Goal: Information Seeking & Learning: Find specific fact

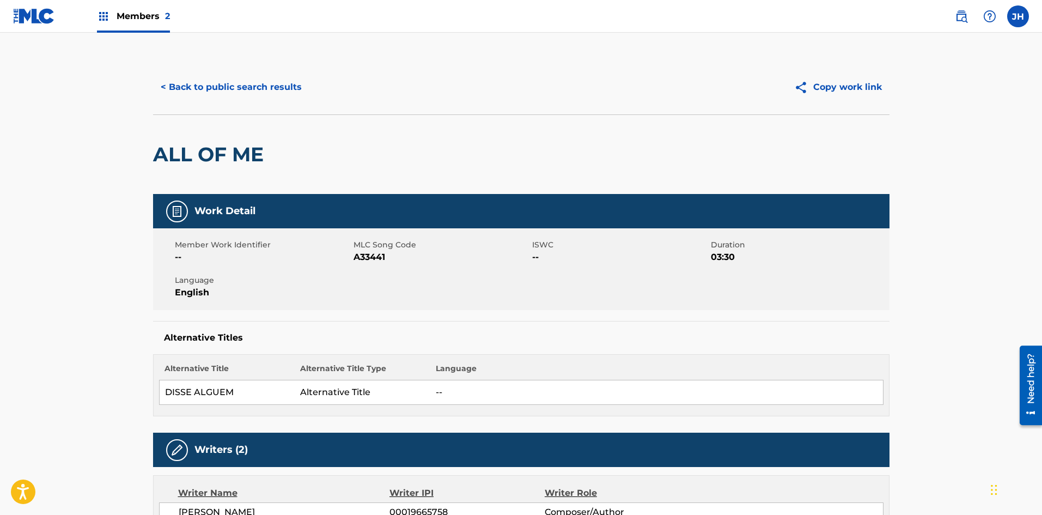
click at [210, 88] on button "< Back to public search results" at bounding box center [231, 87] width 156 height 27
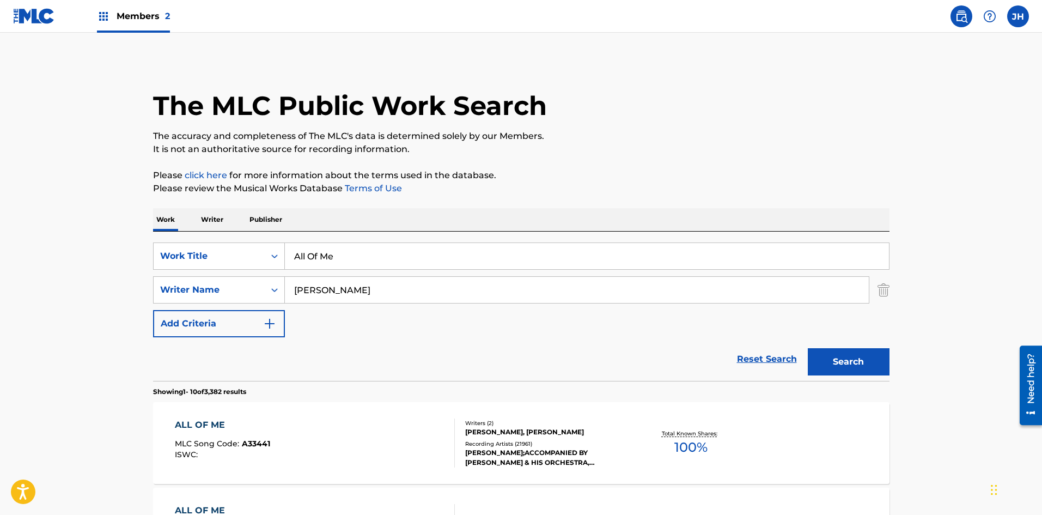
scroll to position [171, 0]
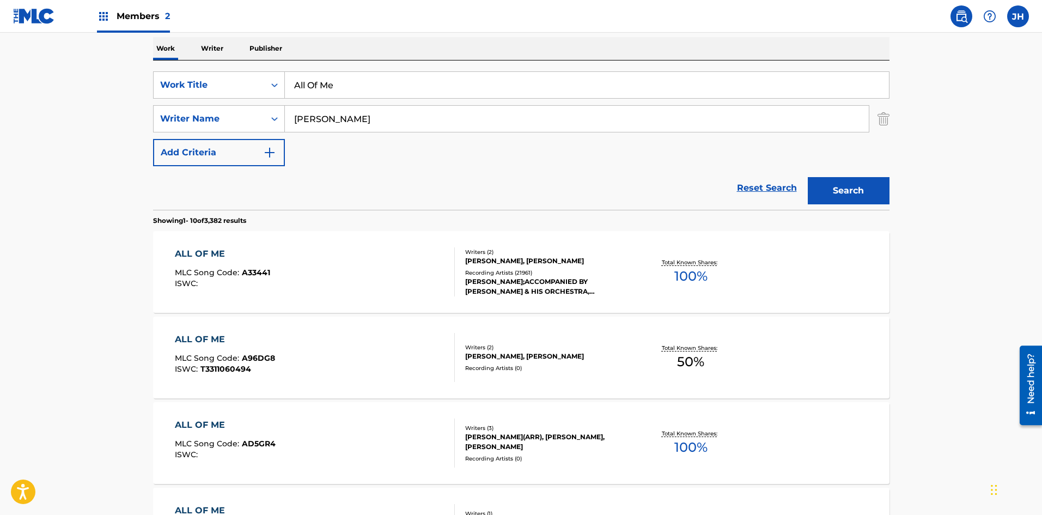
click at [889, 117] on img "Search Form" at bounding box center [884, 118] width 12 height 27
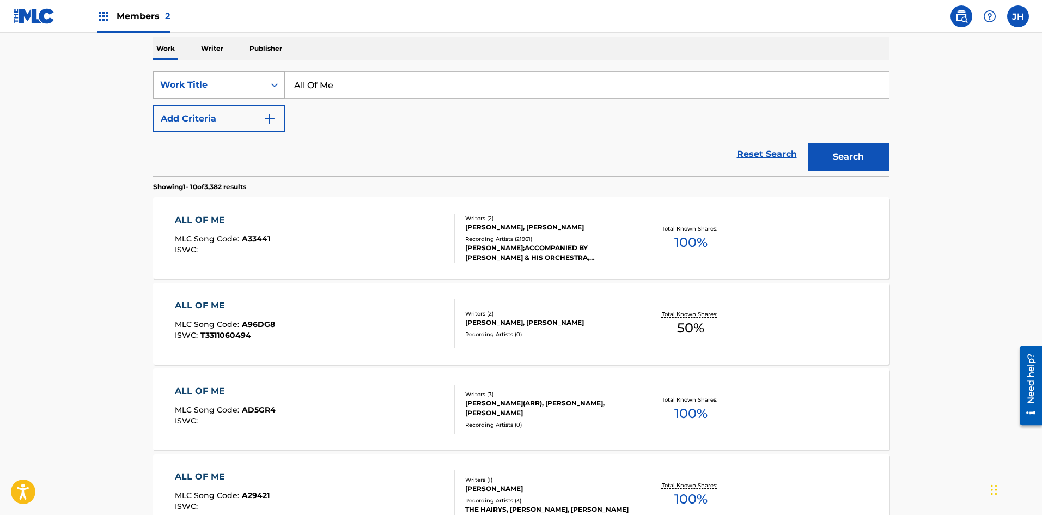
click at [260, 83] on div "Work Title" at bounding box center [209, 85] width 111 height 21
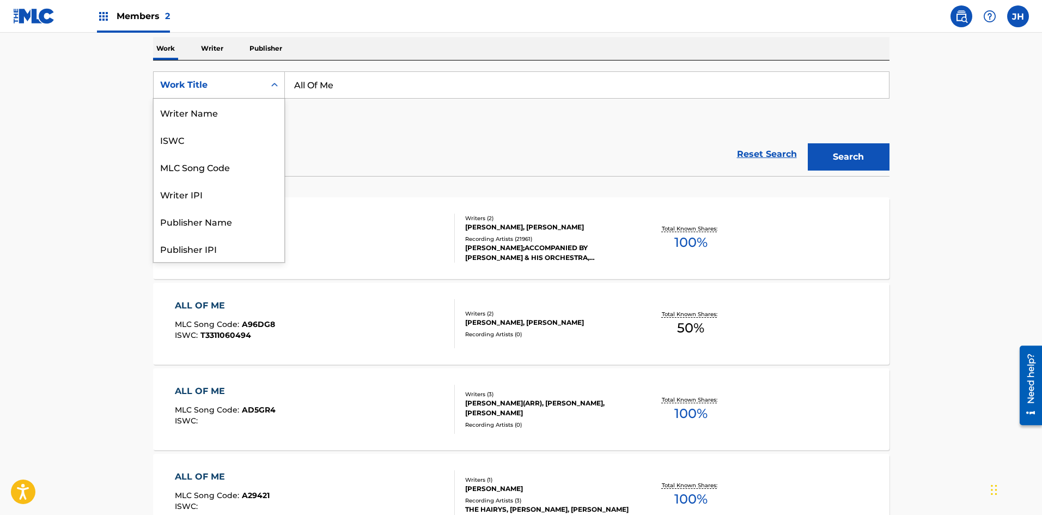
scroll to position [54, 0]
click at [227, 120] on div "MLC Song Code" at bounding box center [219, 112] width 131 height 27
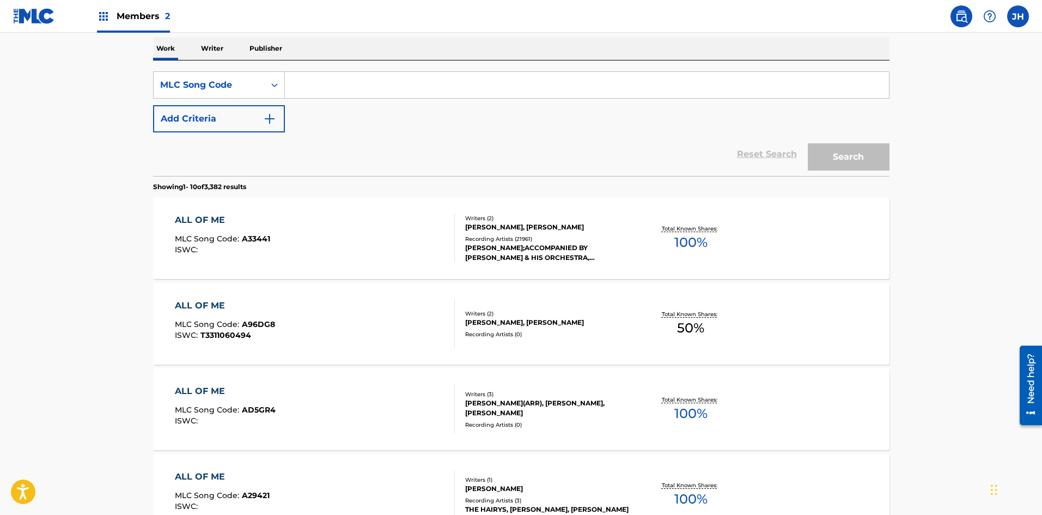
drag, startPoint x: 362, startPoint y: 81, endPoint x: 376, endPoint y: 83, distance: 14.3
click at [362, 82] on input "Search Form" at bounding box center [587, 85] width 604 height 26
paste input "W39K31"
type input "W39K31"
drag, startPoint x: 868, startPoint y: 162, endPoint x: 809, endPoint y: 170, distance: 59.3
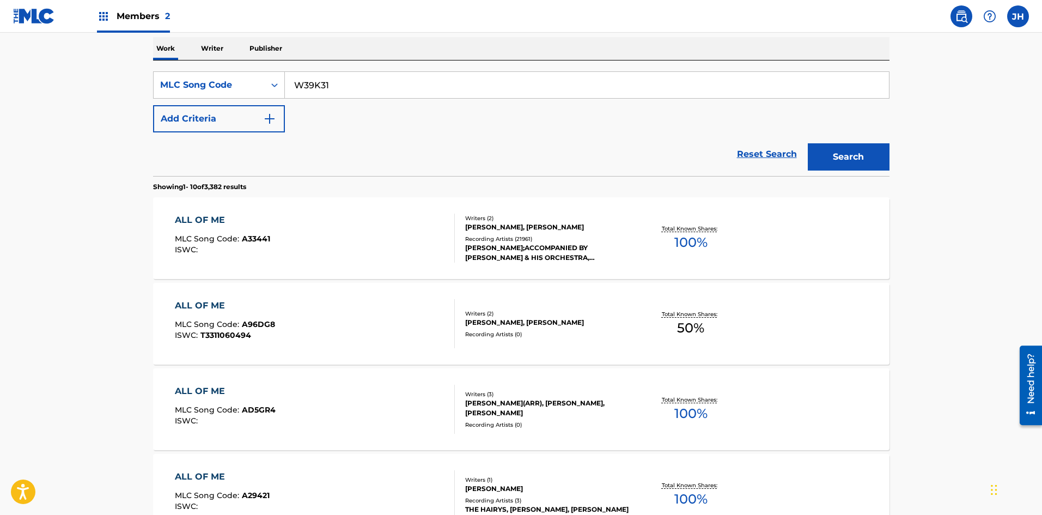
click at [868, 162] on button "Search" at bounding box center [849, 156] width 82 height 27
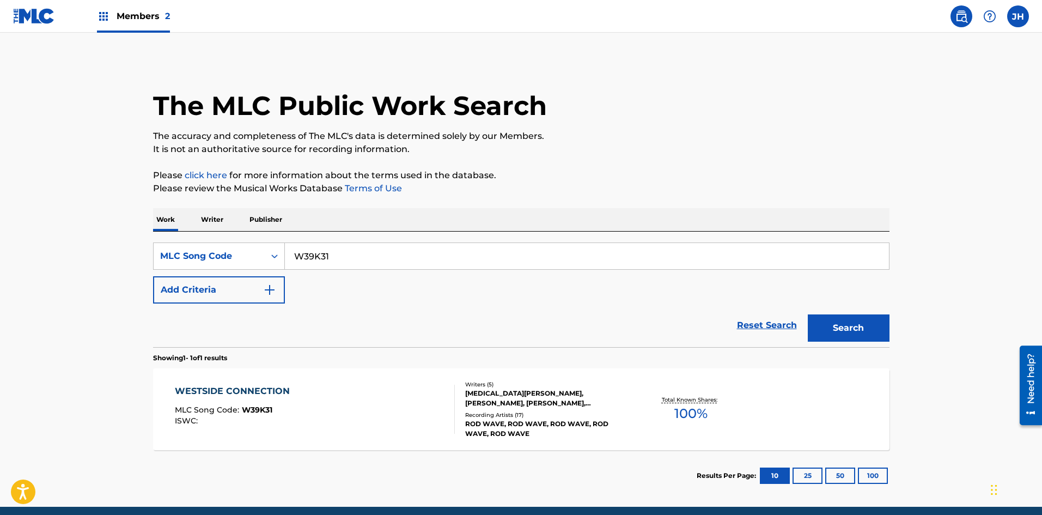
click at [142, 17] on span "Members 2" at bounding box center [143, 16] width 53 height 13
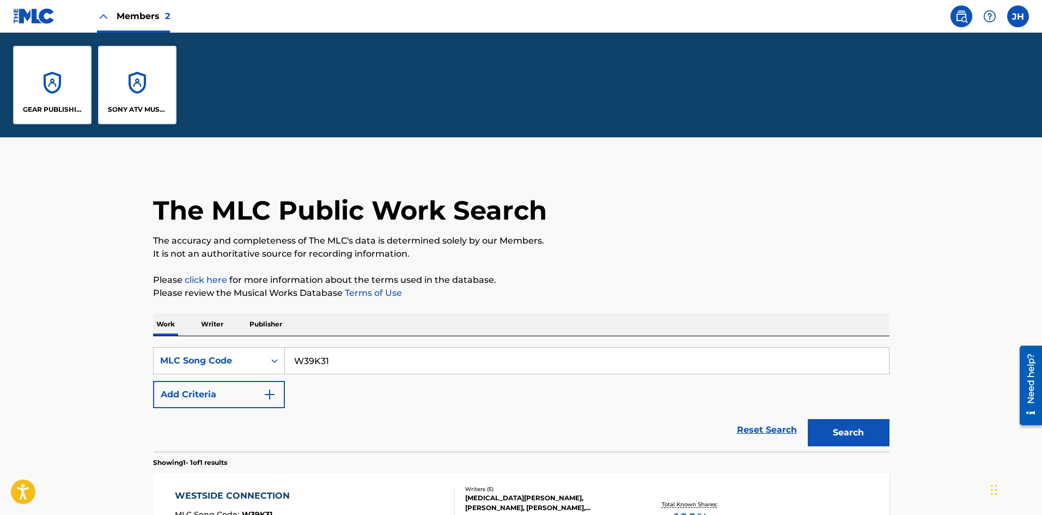
click at [155, 89] on div "SONY ATV MUSIC PUB LLC" at bounding box center [137, 85] width 78 height 78
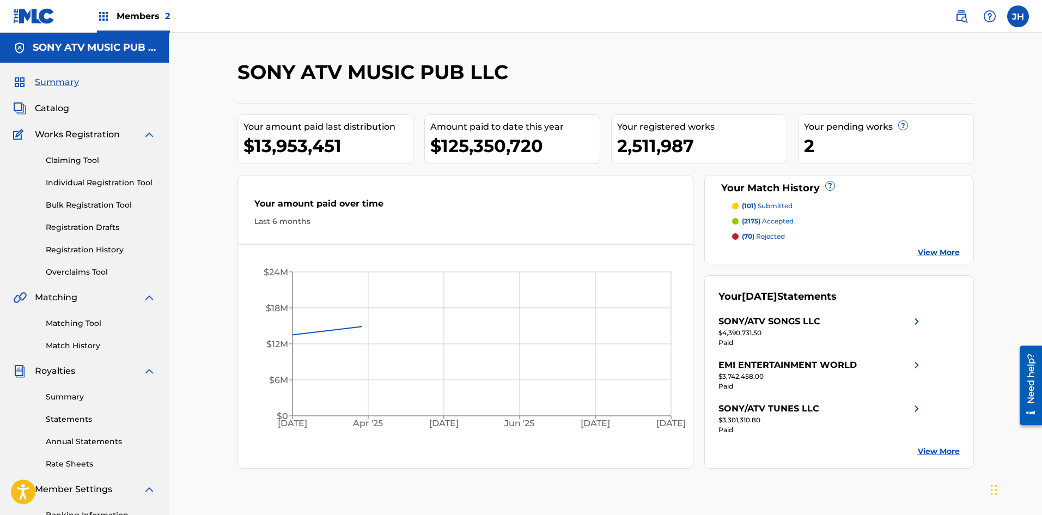
click at [53, 110] on span "Catalog" at bounding box center [52, 108] width 34 height 13
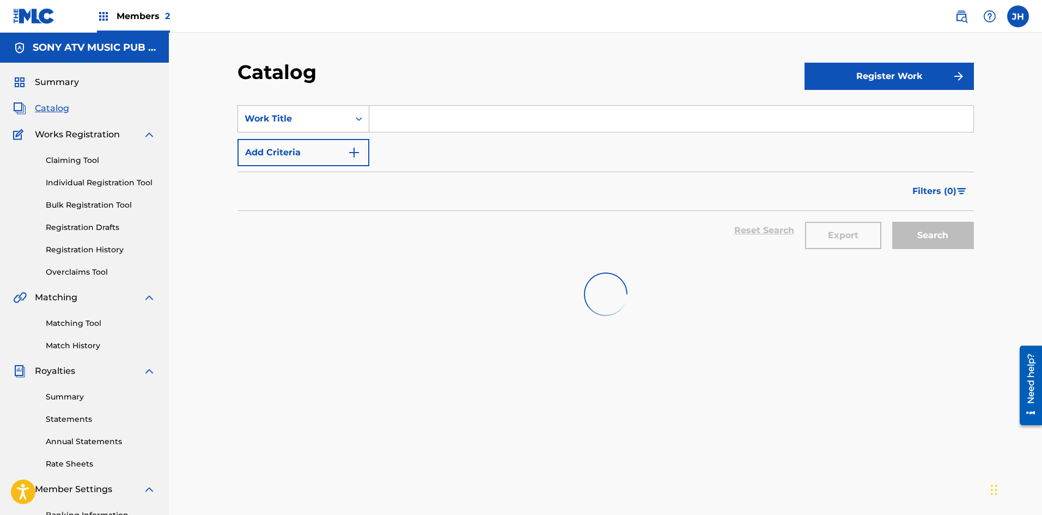
click at [339, 114] on div "Work Title" at bounding box center [294, 118] width 98 height 13
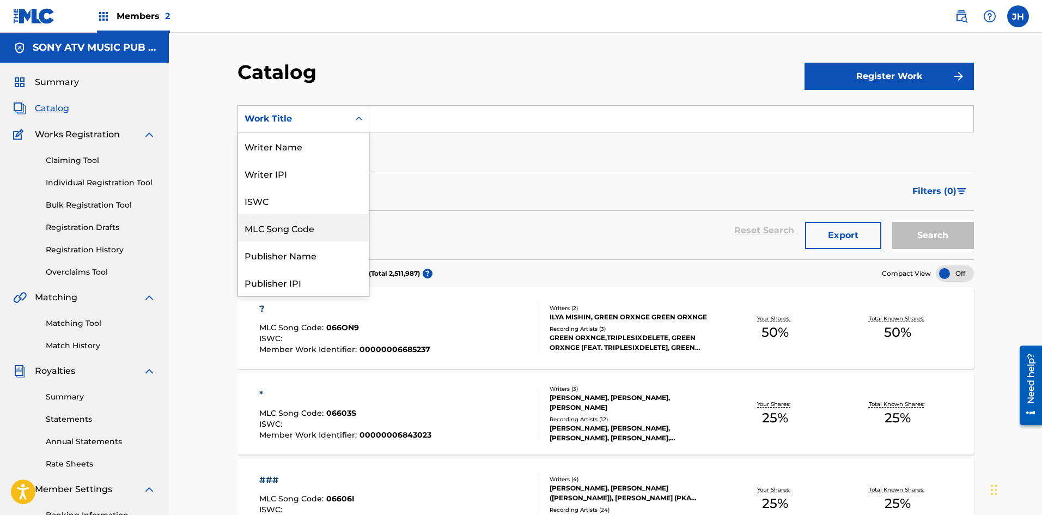
click at [291, 222] on div "MLC Song Code" at bounding box center [303, 227] width 131 height 27
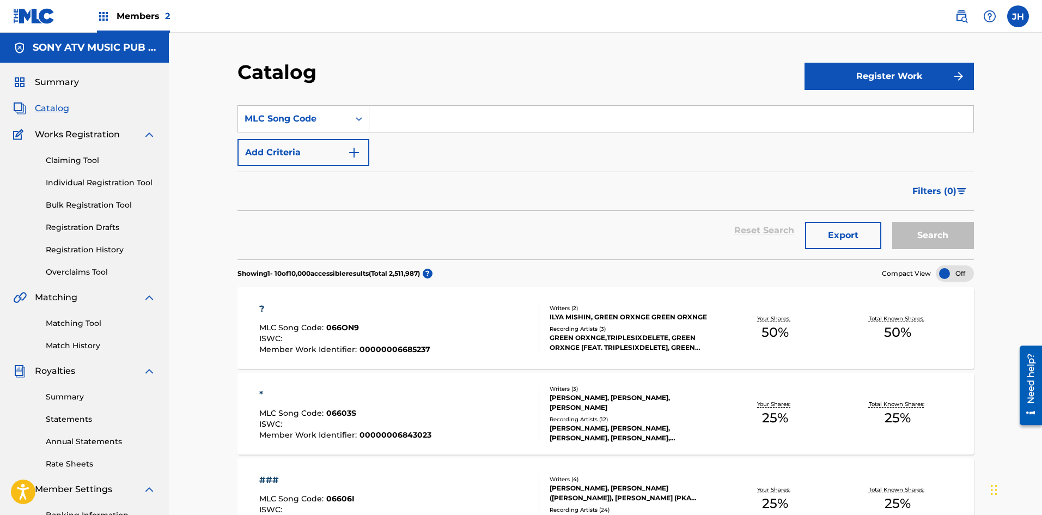
drag, startPoint x: 398, startPoint y: 126, endPoint x: 412, endPoint y: 121, distance: 15.0
click at [400, 125] on input "Search Form" at bounding box center [671, 119] width 604 height 26
paste input "W39K31"
click at [954, 230] on button "Search" at bounding box center [934, 235] width 82 height 27
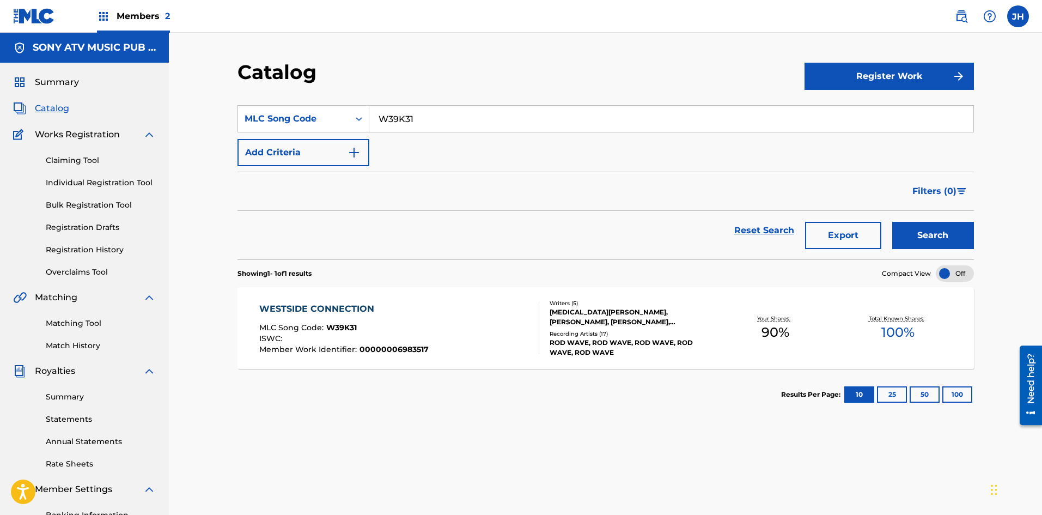
click at [422, 120] on input "W39K31" at bounding box center [671, 119] width 604 height 26
paste input "OL4C7T"
click at [903, 231] on button "Search" at bounding box center [934, 235] width 82 height 27
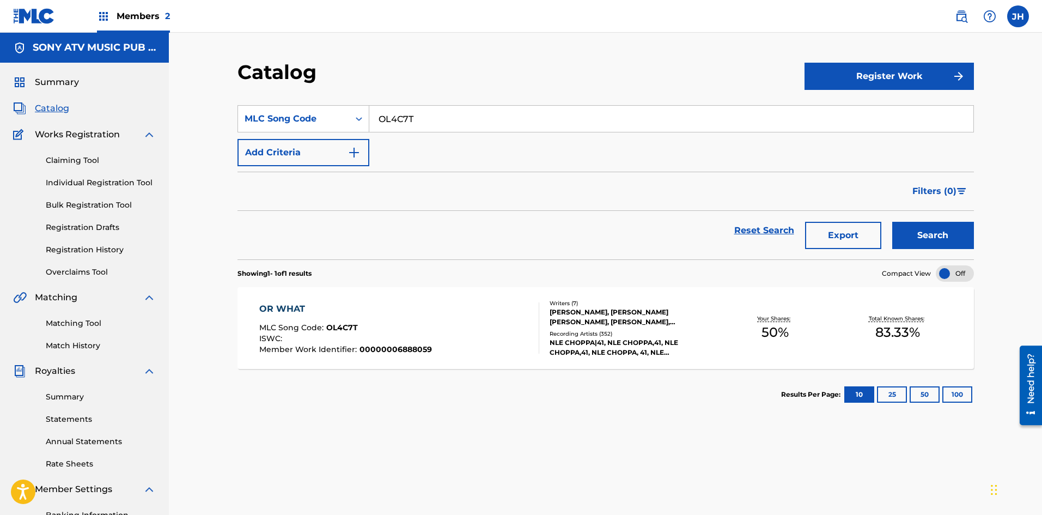
click at [466, 120] on input "OL4C7T" at bounding box center [671, 119] width 604 height 26
click at [464, 119] on input "OL4C7T" at bounding box center [671, 119] width 604 height 26
click at [464, 121] on input "OL4C7T" at bounding box center [671, 119] width 604 height 26
click at [463, 122] on input "OL4C7T" at bounding box center [671, 119] width 604 height 26
paste input "U1430F"
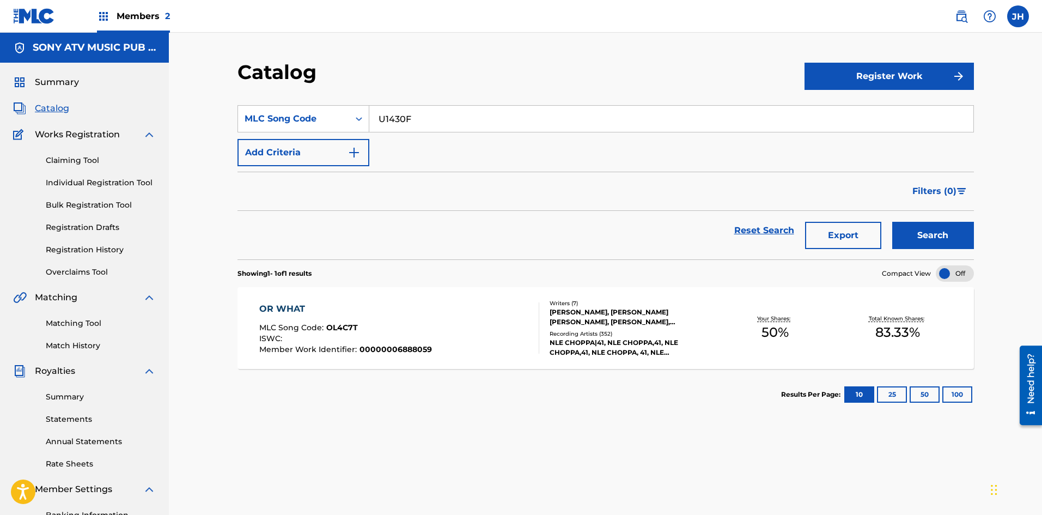
type input "U1430F"
click at [955, 236] on button "Search" at bounding box center [934, 235] width 82 height 27
click at [505, 322] on div "UP ALL NIGHT MLC Song Code : U1430F ISWC : T9051885133 Member Work Identifier :…" at bounding box center [399, 327] width 280 height 51
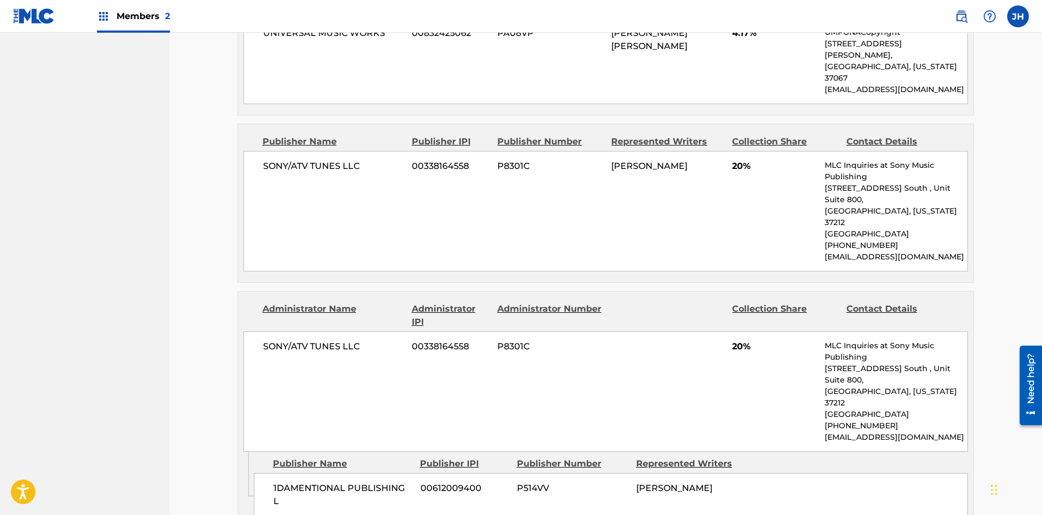
scroll to position [599, 0]
